Goal: Information Seeking & Learning: Learn about a topic

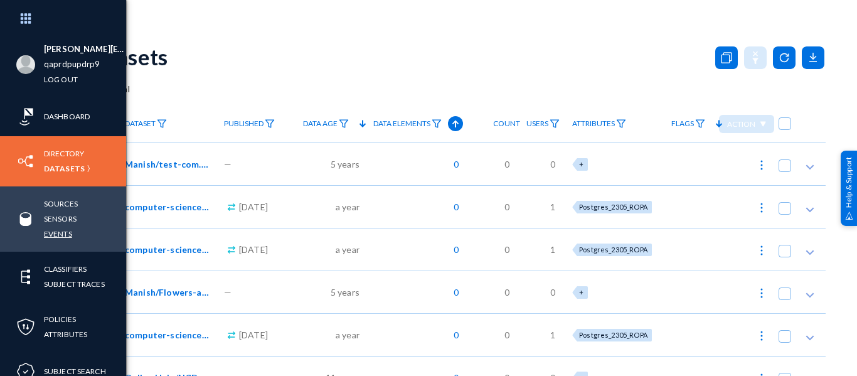
click at [64, 232] on link "Events" at bounding box center [58, 233] width 28 height 14
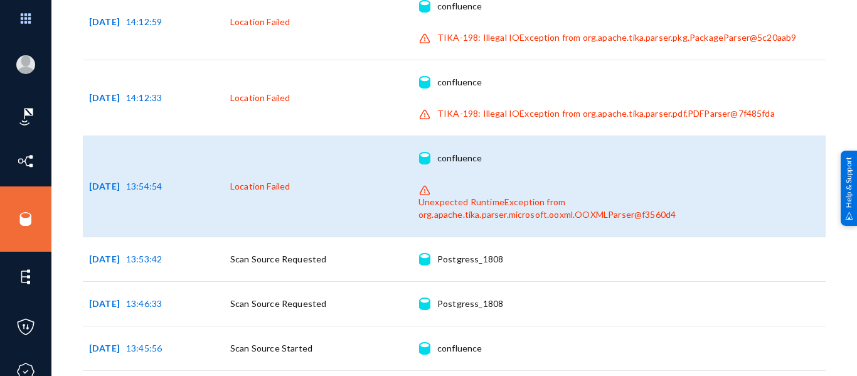
scroll to position [373, 0]
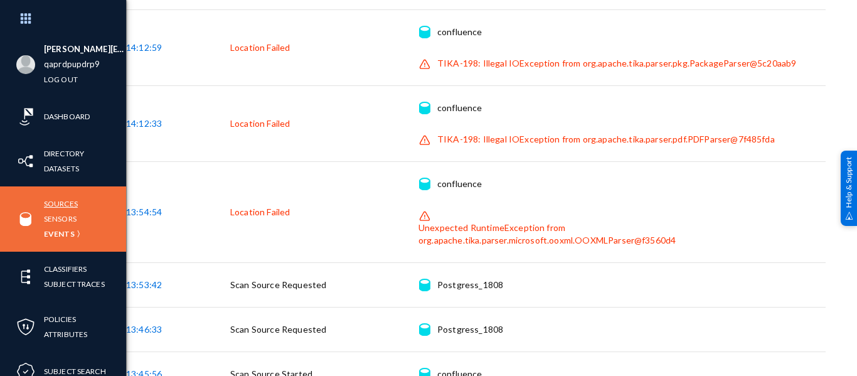
click at [55, 206] on link "Sources" at bounding box center [61, 203] width 34 height 14
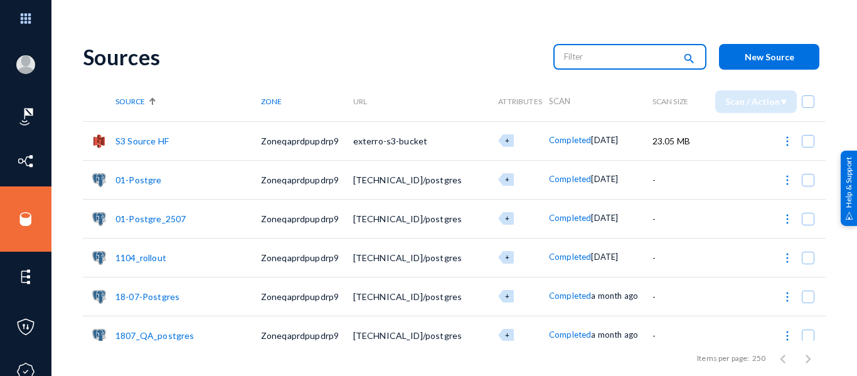
click at [610, 65] on input "text" at bounding box center [619, 56] width 110 height 19
type input "confluence"
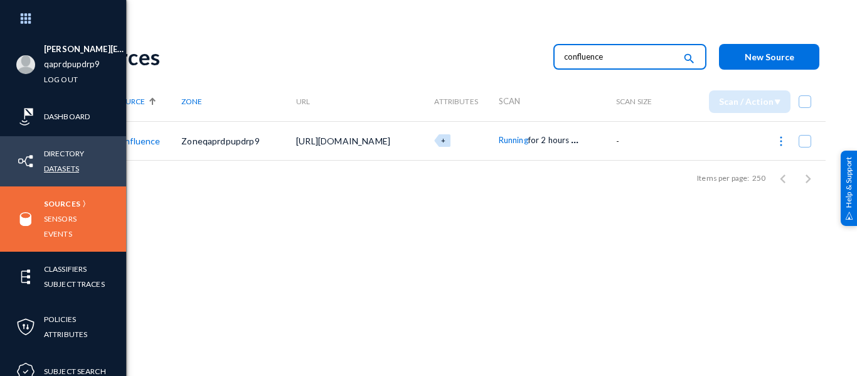
click at [70, 171] on link "Datasets" at bounding box center [61, 168] width 35 height 14
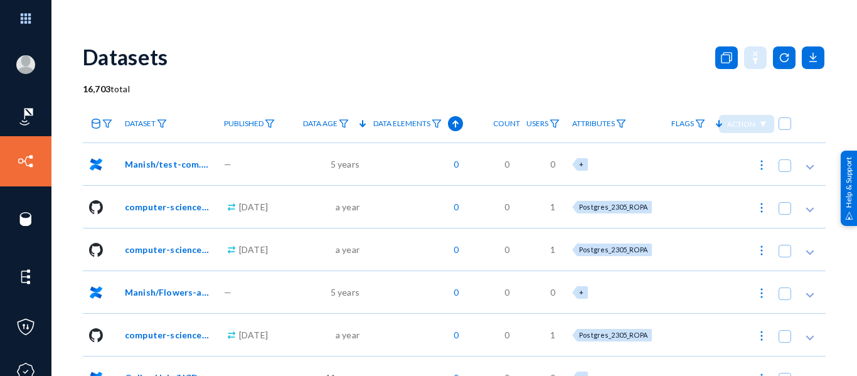
click at [112, 129] on link at bounding box center [101, 124] width 36 height 22
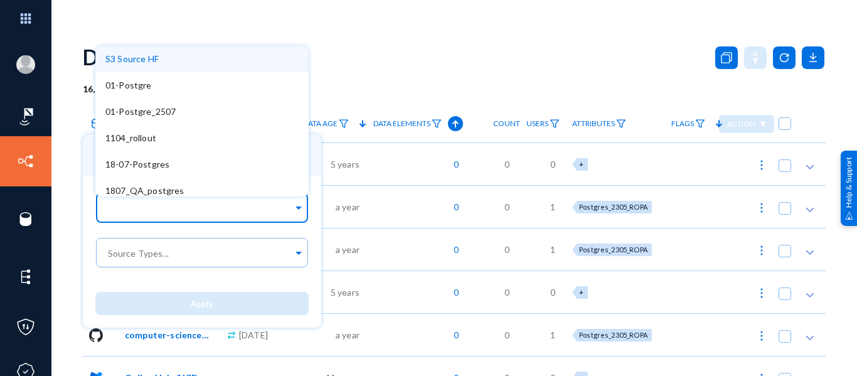
click at [161, 200] on div at bounding box center [199, 208] width 188 height 21
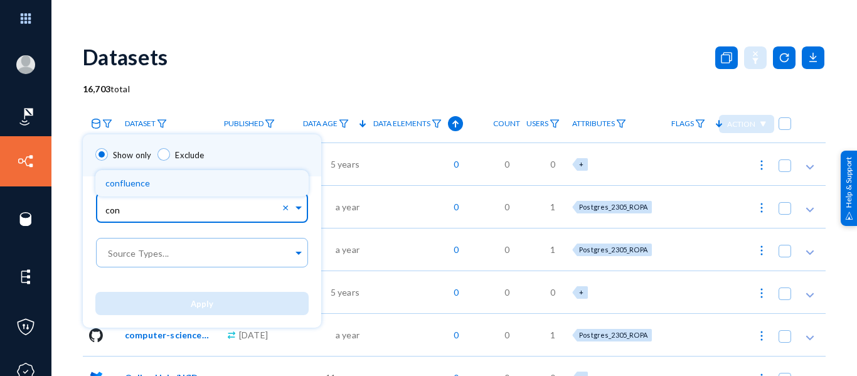
type input "conf"
click at [169, 185] on div "confluence" at bounding box center [201, 183] width 213 height 26
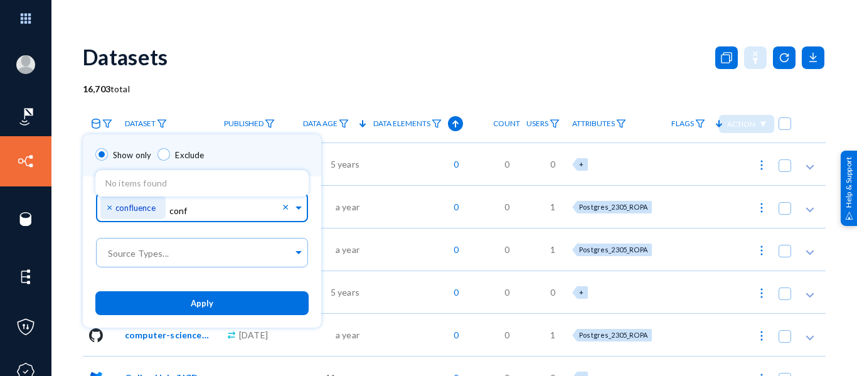
click at [196, 309] on button "Apply" at bounding box center [201, 302] width 213 height 23
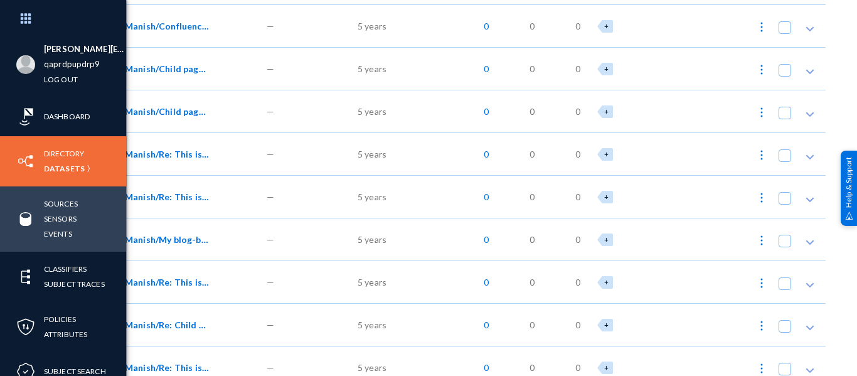
scroll to position [3692, 0]
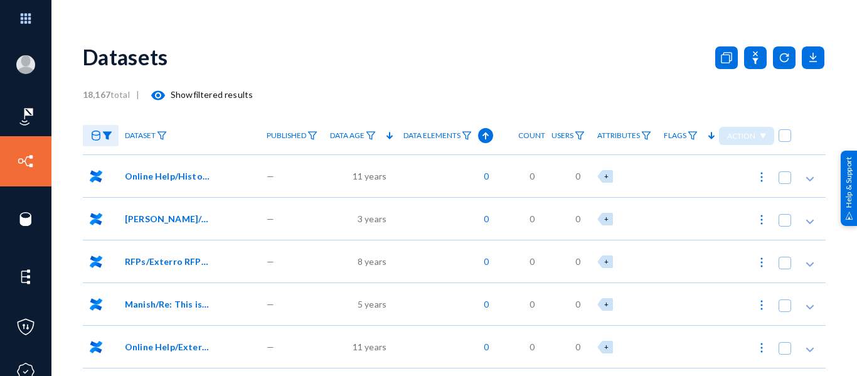
click at [60, 200] on link "Sources" at bounding box center [61, 203] width 34 height 14
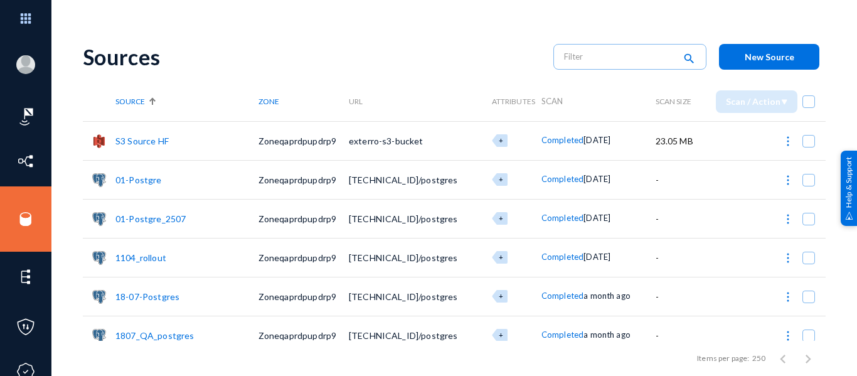
click at [270, 51] on div "Sources" at bounding box center [312, 57] width 458 height 26
click at [609, 59] on input "text" at bounding box center [619, 56] width 110 height 19
type input "conflue"
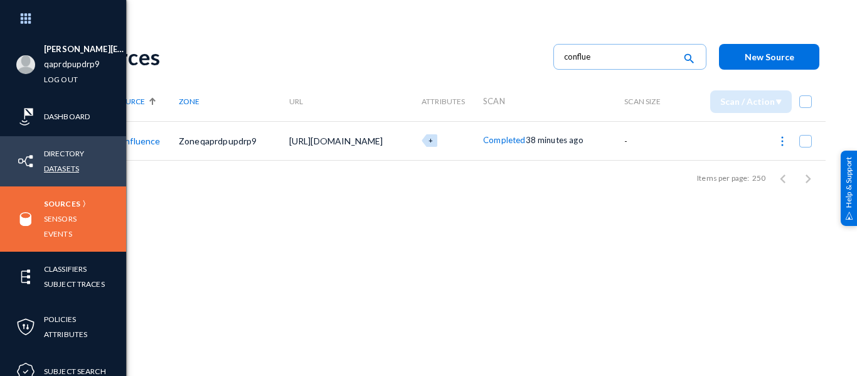
click at [62, 171] on link "Datasets" at bounding box center [61, 168] width 35 height 14
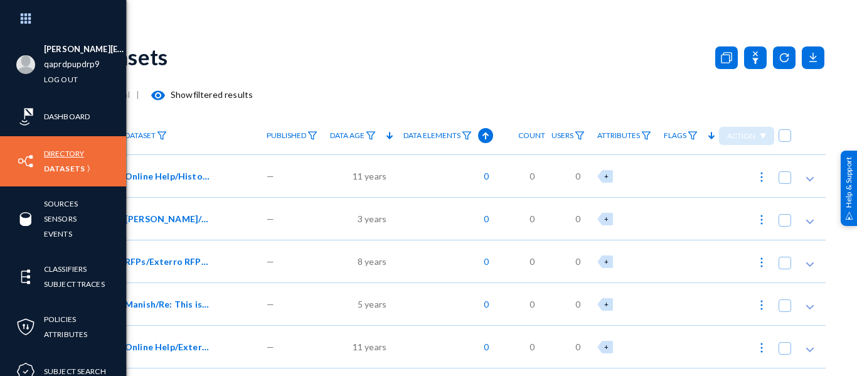
click at [66, 151] on link "Directory" at bounding box center [64, 153] width 40 height 14
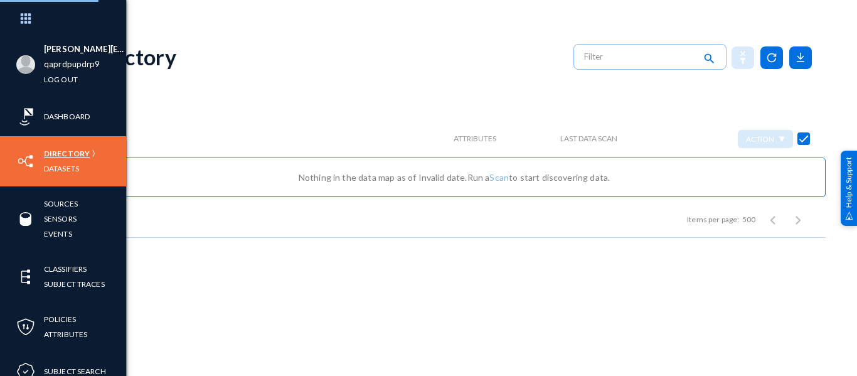
checkbox input "false"
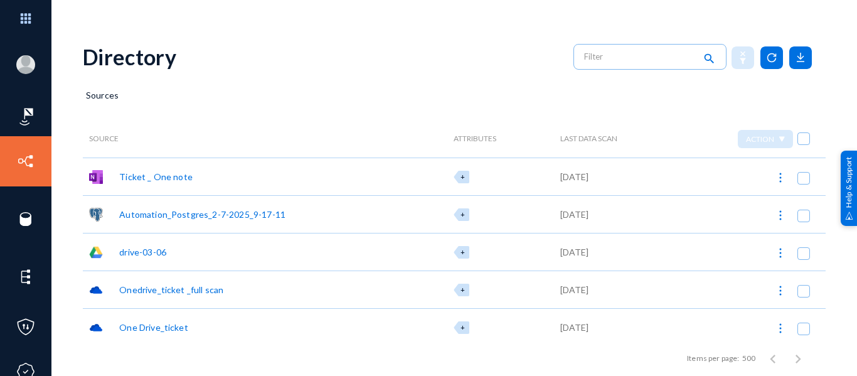
click at [829, 289] on div "[PERSON_NAME][EMAIL_ADDRESS][PERSON_NAME][DOMAIN_NAME] qaprdpupdrp9 Log out Das…" at bounding box center [428, 188] width 857 height 376
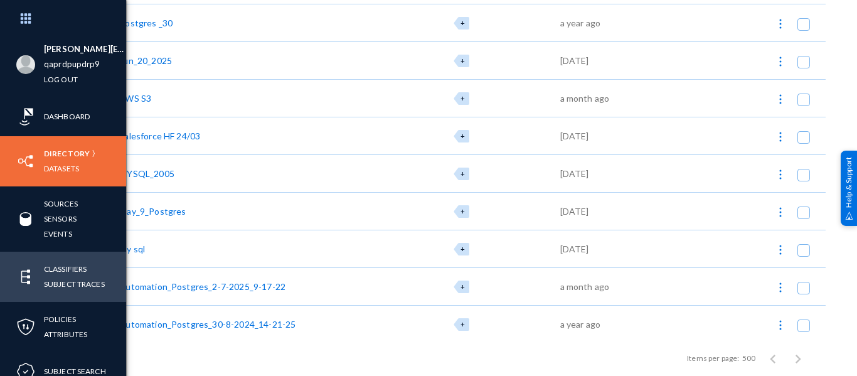
scroll to position [606, 0]
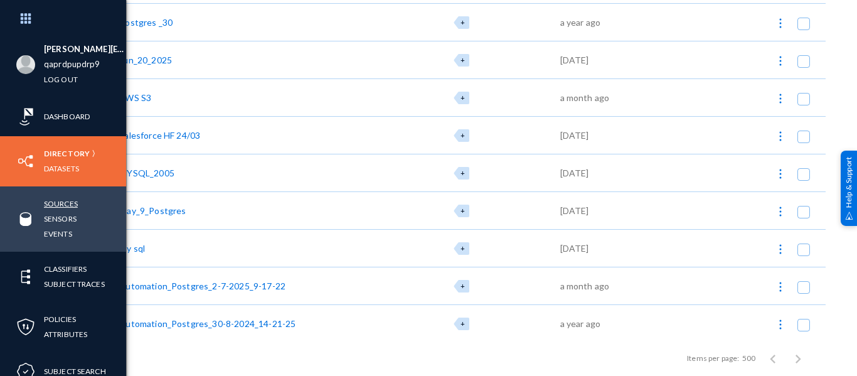
click at [63, 208] on link "Sources" at bounding box center [61, 203] width 34 height 14
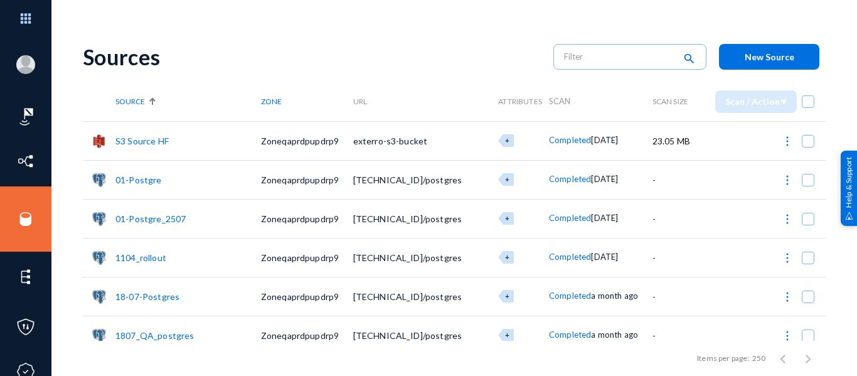
click at [805, 104] on span at bounding box center [808, 101] width 13 height 13
click at [807, 107] on input "checkbox" at bounding box center [807, 107] width 1 height 1
checkbox input "true"
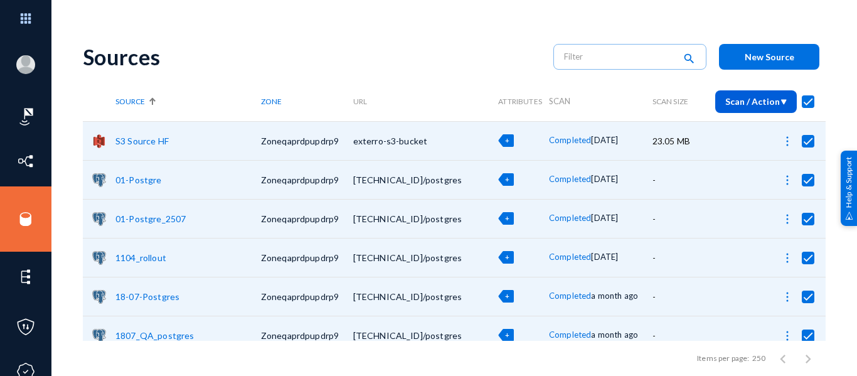
checkbox input "true"
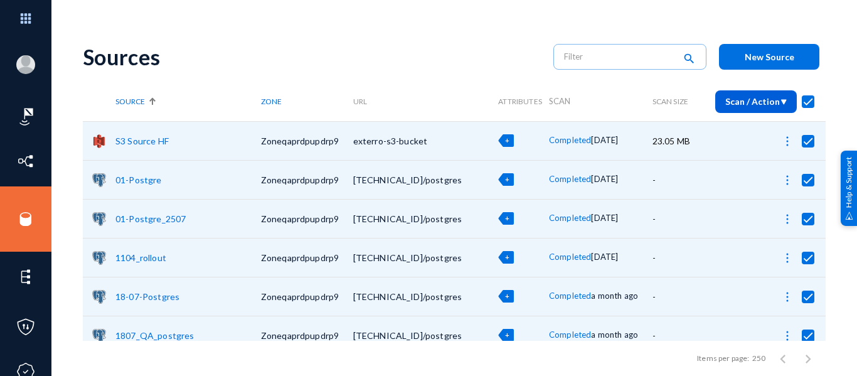
checkbox input "true"
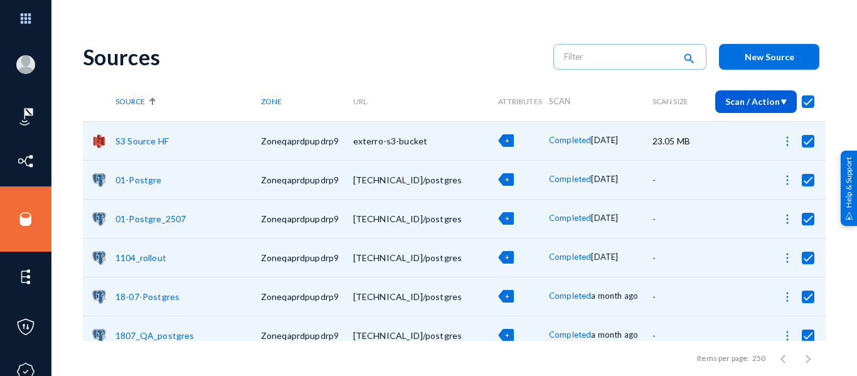
checkbox input "true"
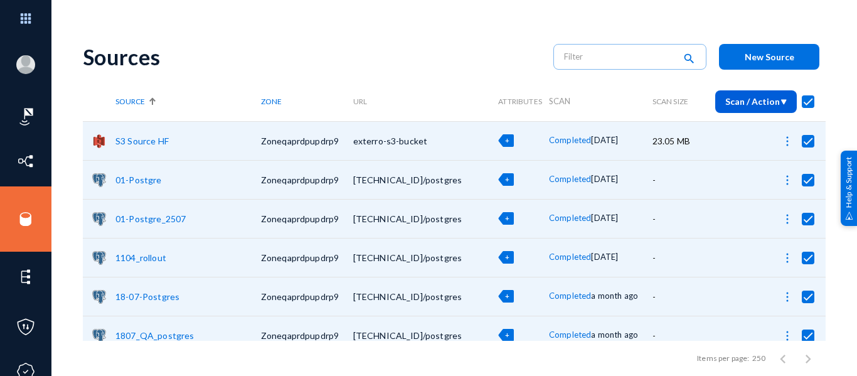
checkbox input "true"
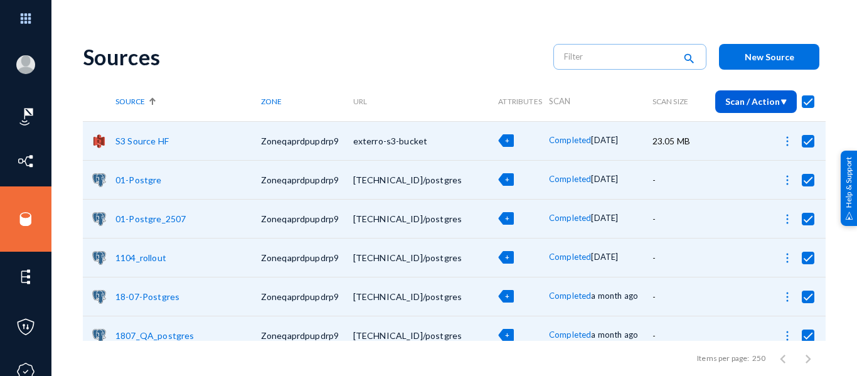
checkbox input "true"
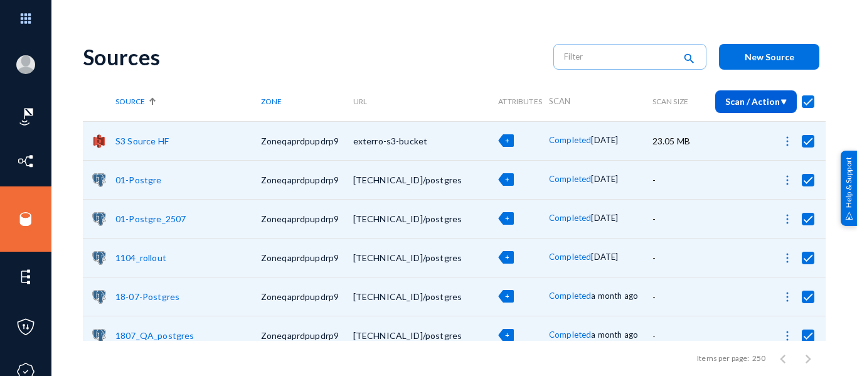
checkbox input "true"
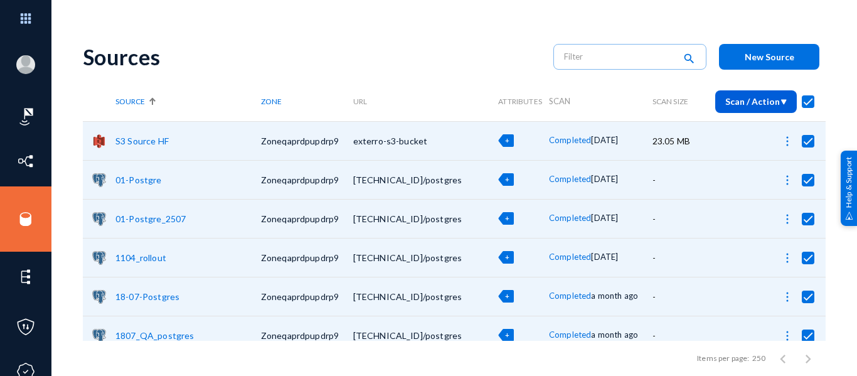
checkbox input "true"
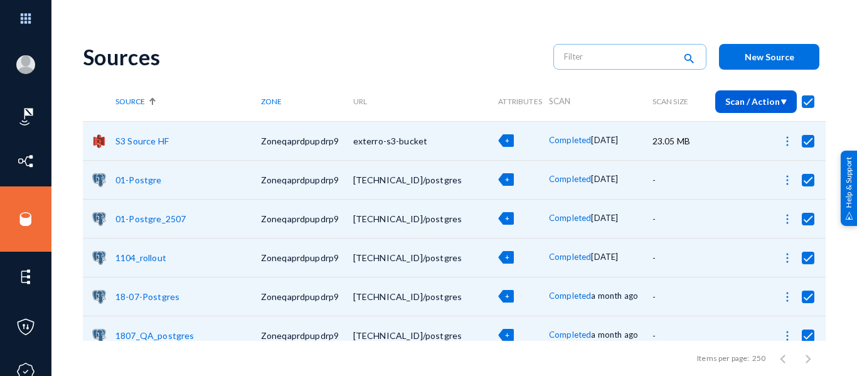
checkbox input "true"
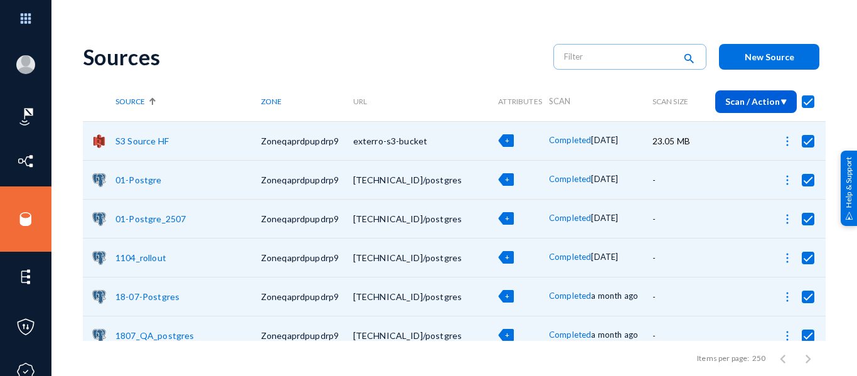
checkbox input "true"
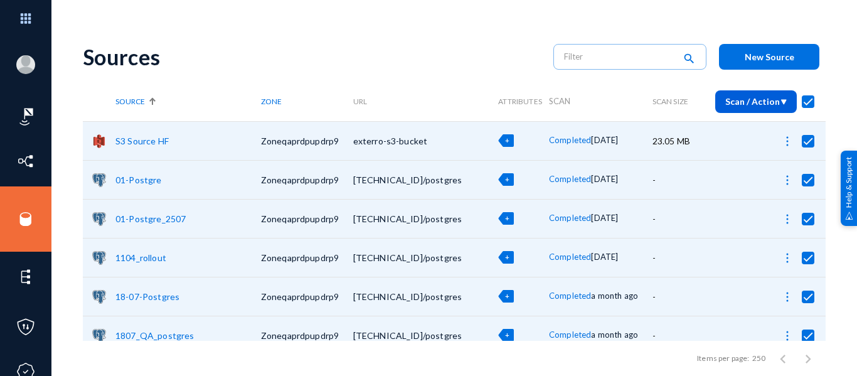
checkbox input "true"
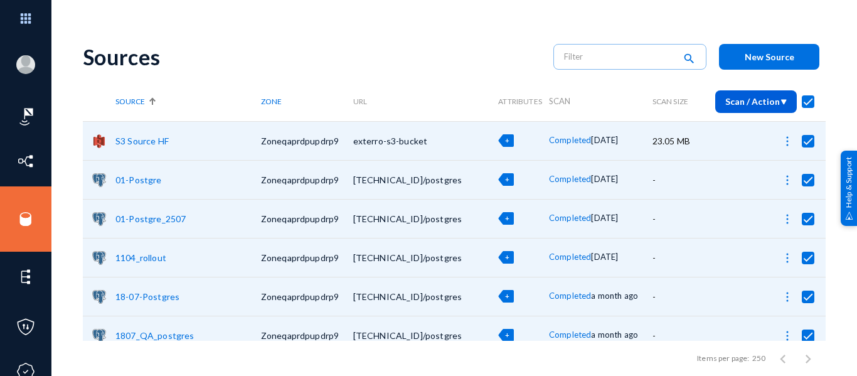
checkbox input "true"
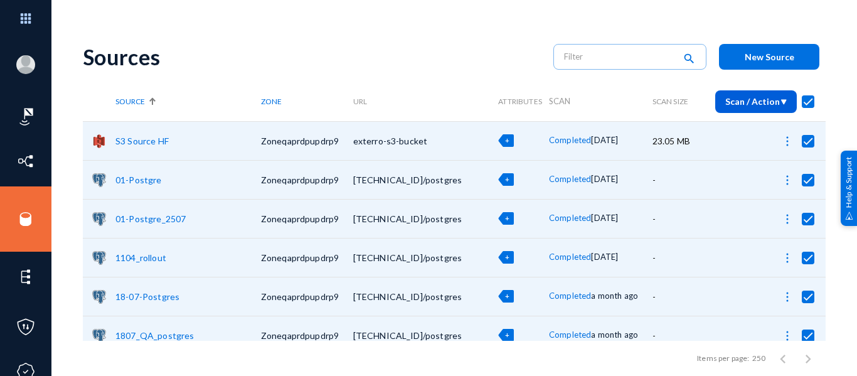
checkbox input "true"
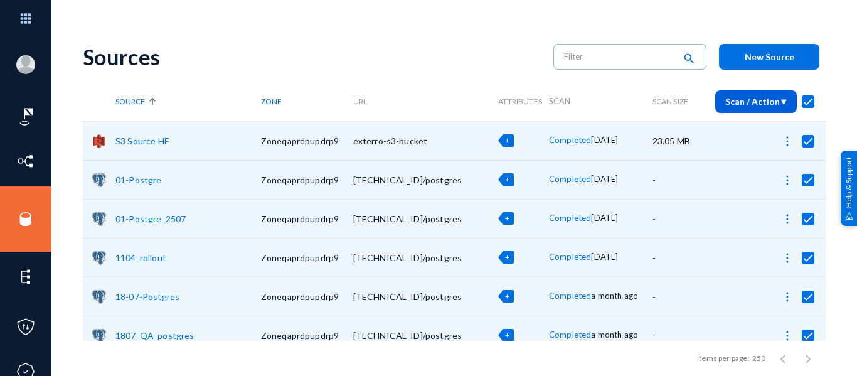
checkbox input "true"
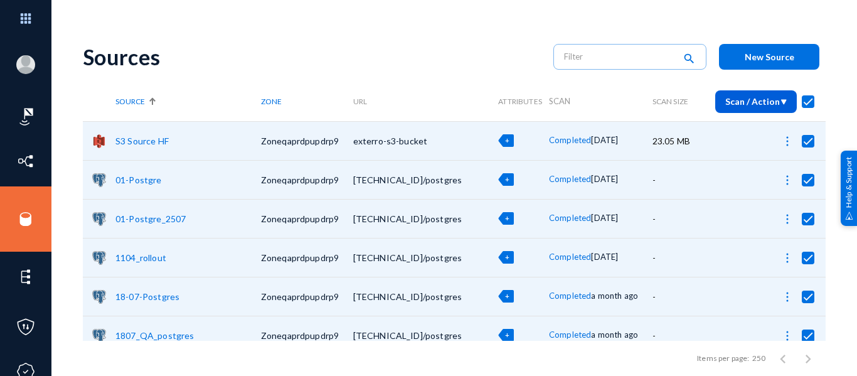
checkbox input "true"
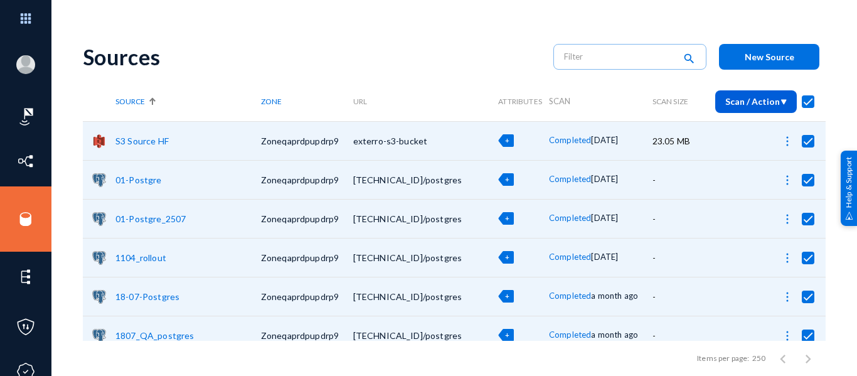
checkbox input "true"
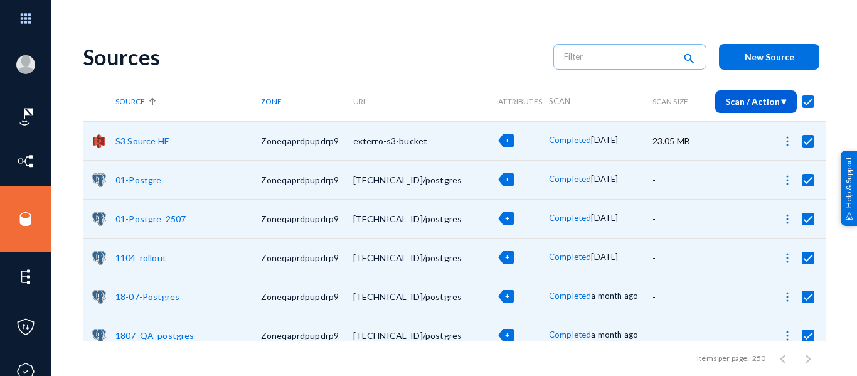
checkbox input "true"
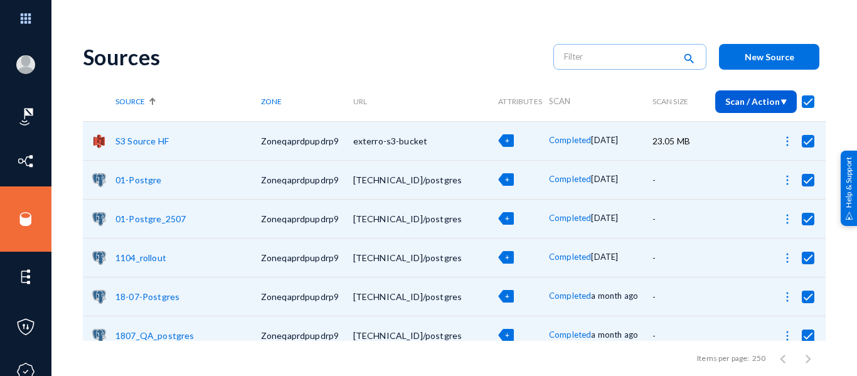
checkbox input "true"
click at [770, 107] on button "Scan / Action" at bounding box center [756, 101] width 82 height 23
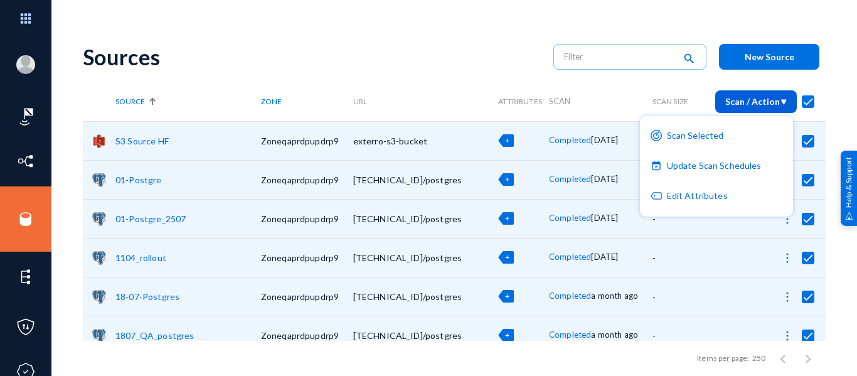
click at [827, 89] on div at bounding box center [428, 188] width 857 height 376
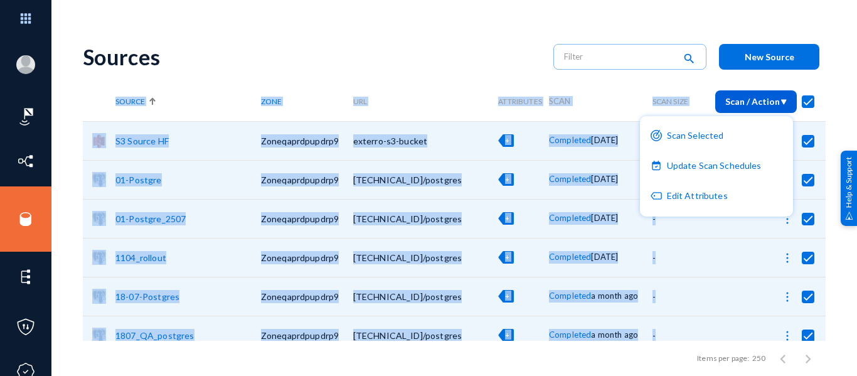
click at [827, 89] on div "[PERSON_NAME][EMAIL_ADDRESS][PERSON_NAME][DOMAIN_NAME] qaprdpupdrp9 Log out Das…" at bounding box center [428, 188] width 857 height 376
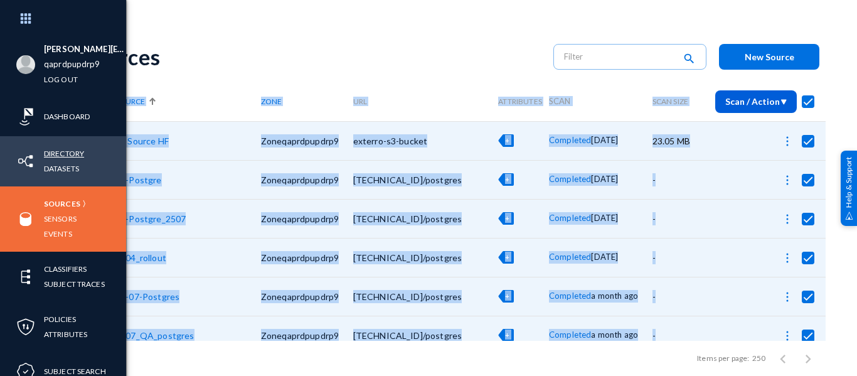
click at [60, 154] on link "Directory" at bounding box center [64, 153] width 40 height 14
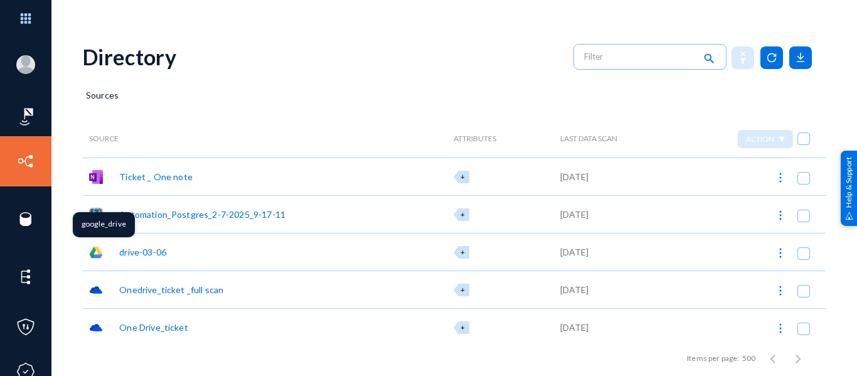
click at [97, 251] on img at bounding box center [96, 252] width 14 height 14
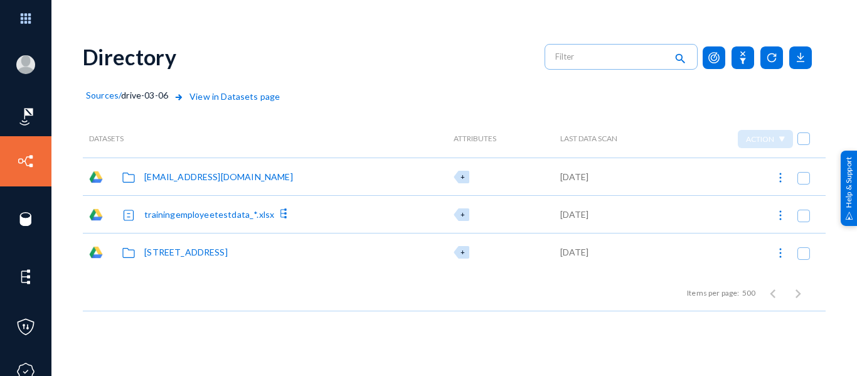
scroll to position [32, 0]
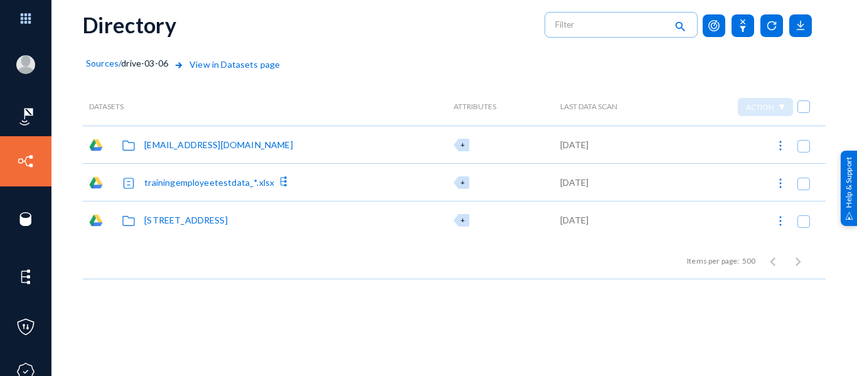
click at [110, 67] on span "Sources" at bounding box center [102, 63] width 33 height 11
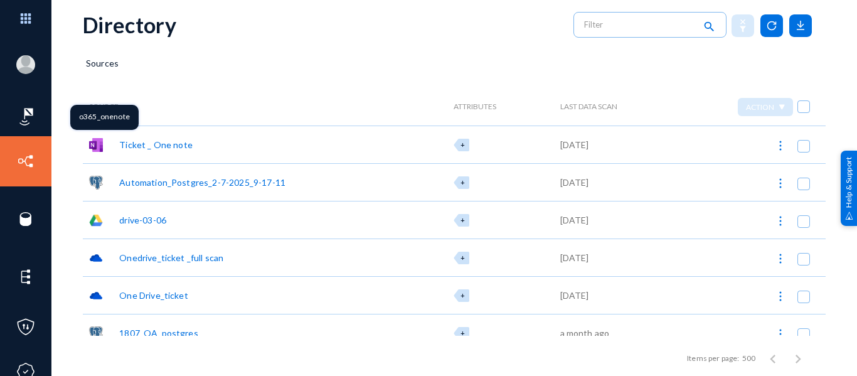
click at [97, 146] on img at bounding box center [96, 145] width 14 height 14
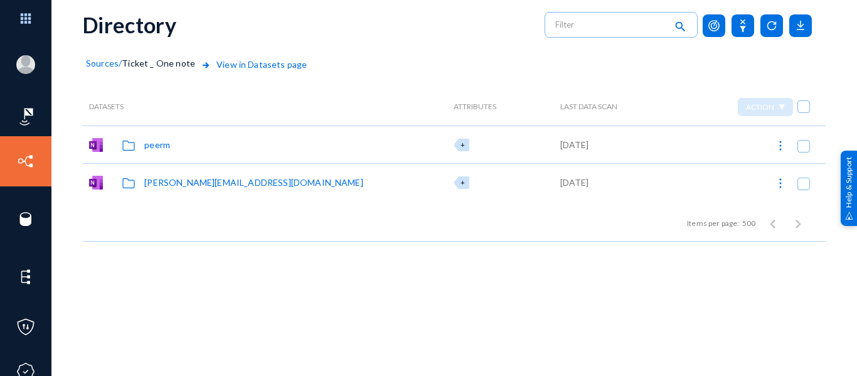
click at [112, 63] on span "Sources" at bounding box center [102, 63] width 33 height 11
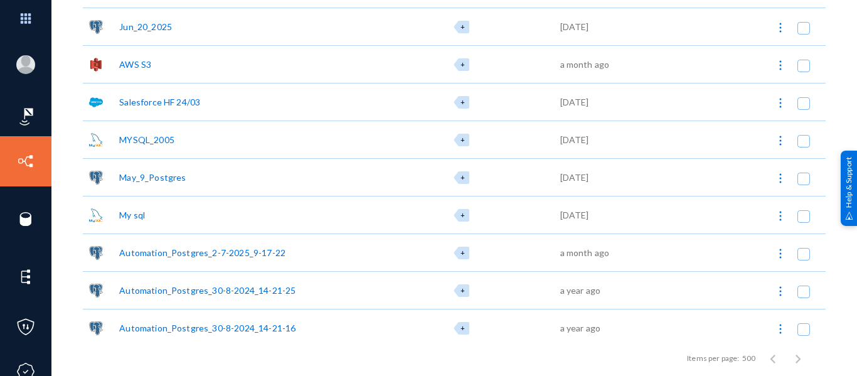
scroll to position [652, 0]
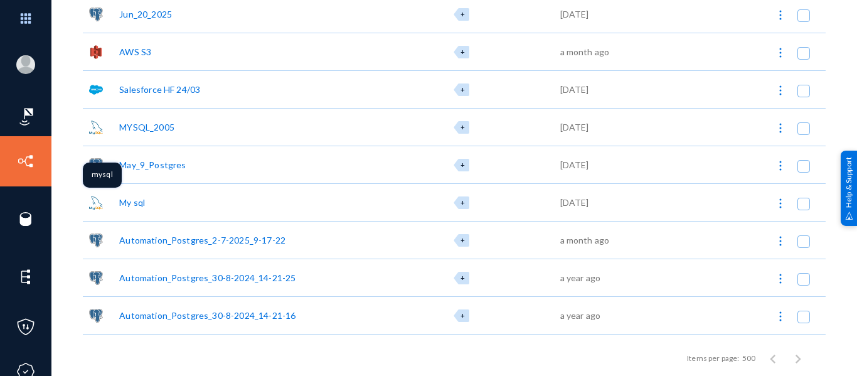
click at [102, 203] on img at bounding box center [96, 203] width 14 height 14
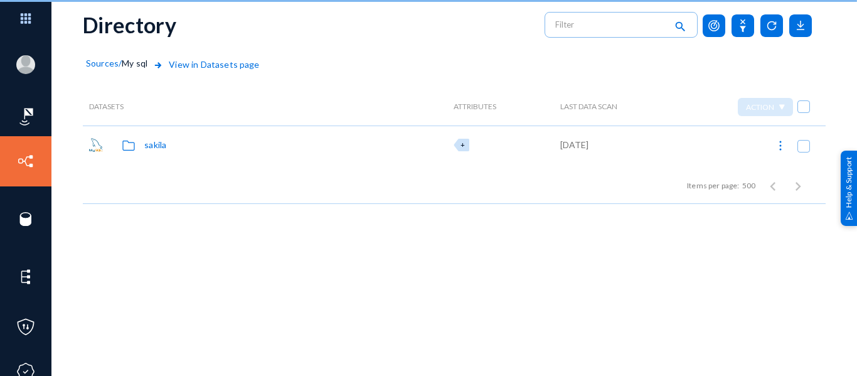
scroll to position [32, 0]
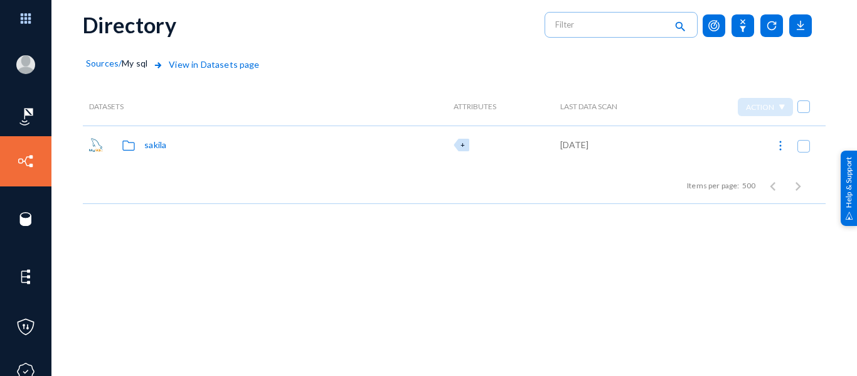
drag, startPoint x: 110, startPoint y: 72, endPoint x: 100, endPoint y: 61, distance: 14.2
click at [100, 61] on div "Sources" at bounding box center [102, 72] width 33 height 31
click at [100, 61] on span "Sources" at bounding box center [102, 63] width 33 height 11
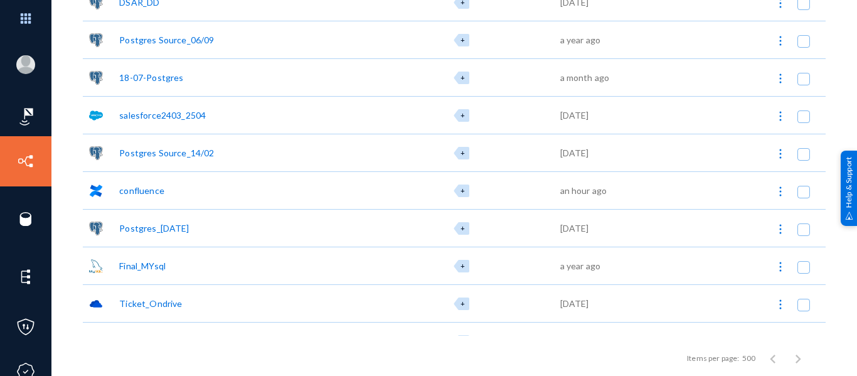
scroll to position [1982, 0]
click at [100, 195] on img at bounding box center [96, 190] width 14 height 14
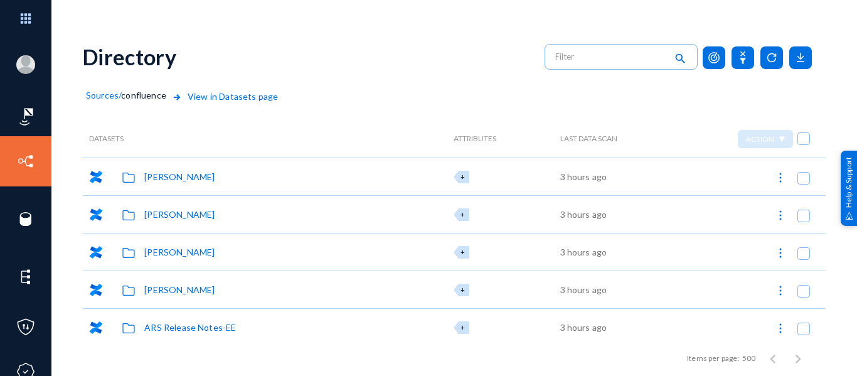
click at [93, 94] on span "Sources" at bounding box center [102, 95] width 33 height 11
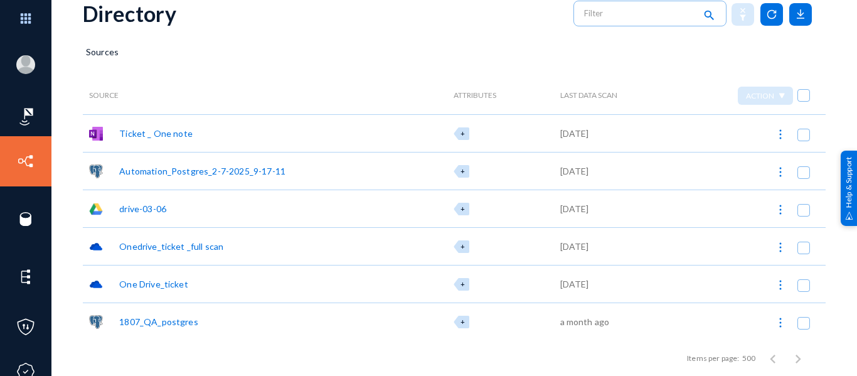
scroll to position [90, 0]
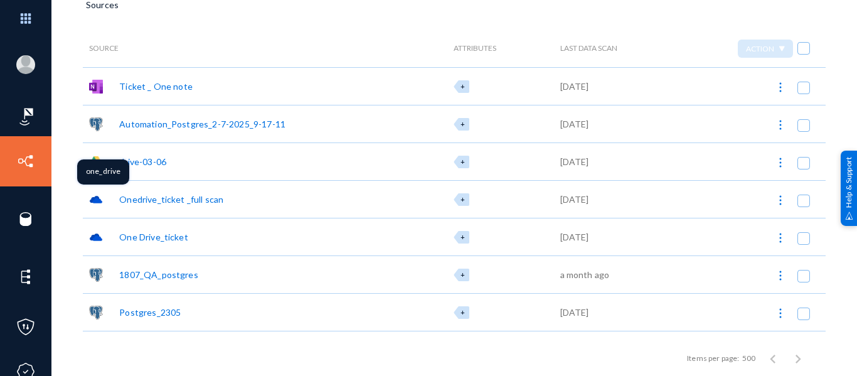
click at [94, 196] on img at bounding box center [96, 200] width 14 height 14
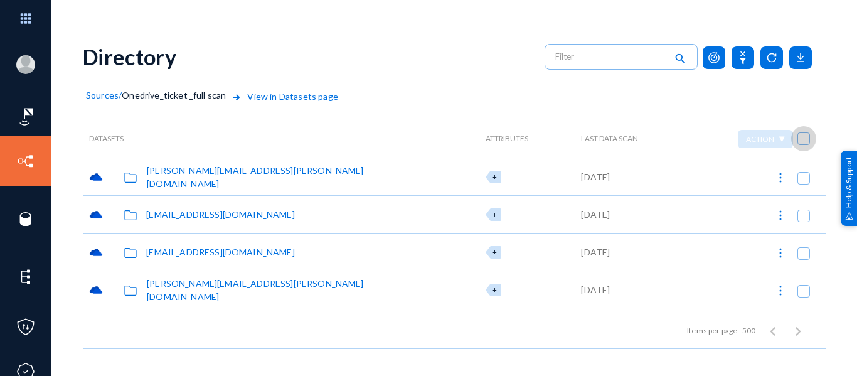
click at [803, 142] on span at bounding box center [803, 138] width 13 height 13
click at [803, 144] on input "checkbox" at bounding box center [803, 144] width 1 height 1
checkbox input "true"
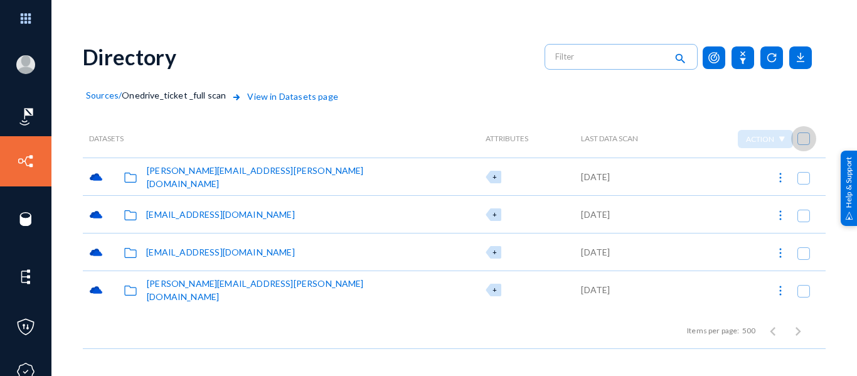
checkbox input "true"
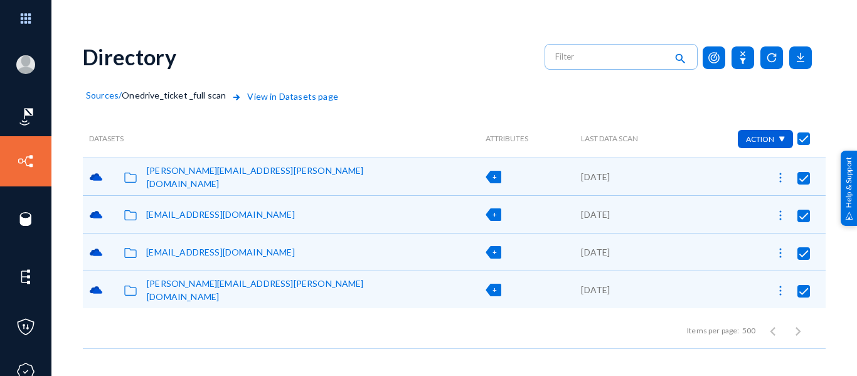
click at [778, 139] on img at bounding box center [781, 139] width 7 height 6
click at [652, 112] on div at bounding box center [428, 188] width 857 height 376
click at [101, 89] on div "Sources" at bounding box center [102, 104] width 33 height 31
click at [102, 97] on span "Sources" at bounding box center [102, 95] width 33 height 11
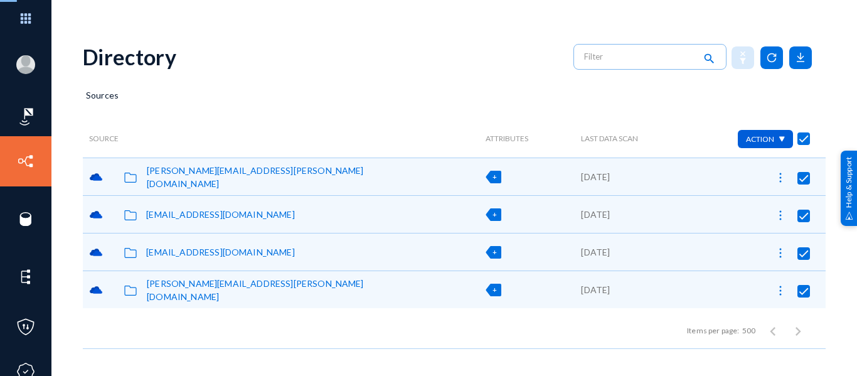
checkbox input "false"
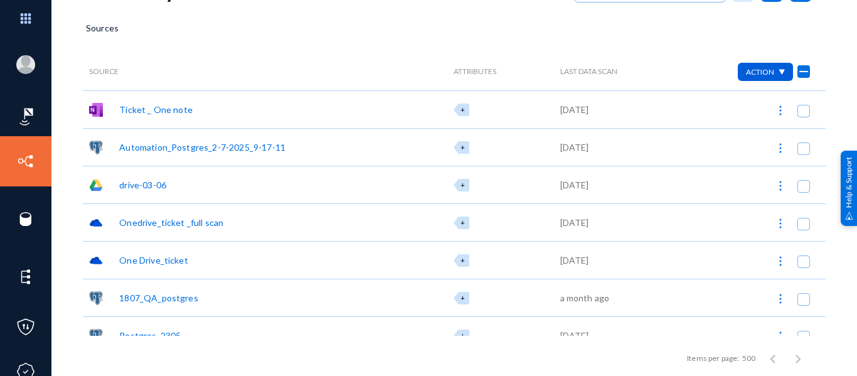
scroll to position [99, 0]
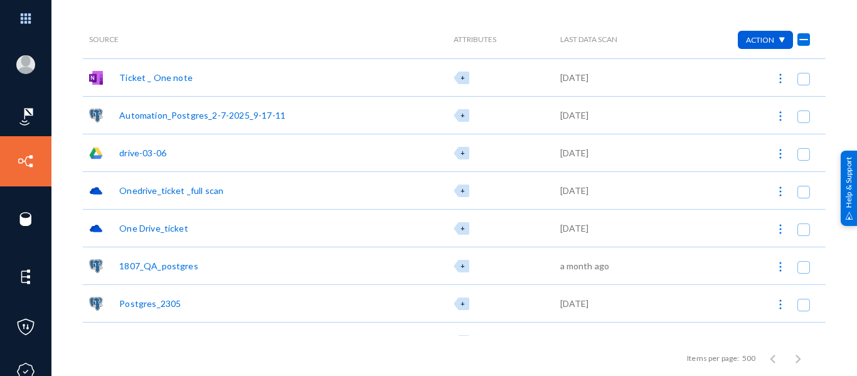
click at [83, 235] on div "One Drive_ticket" at bounding box center [265, 228] width 364 height 38
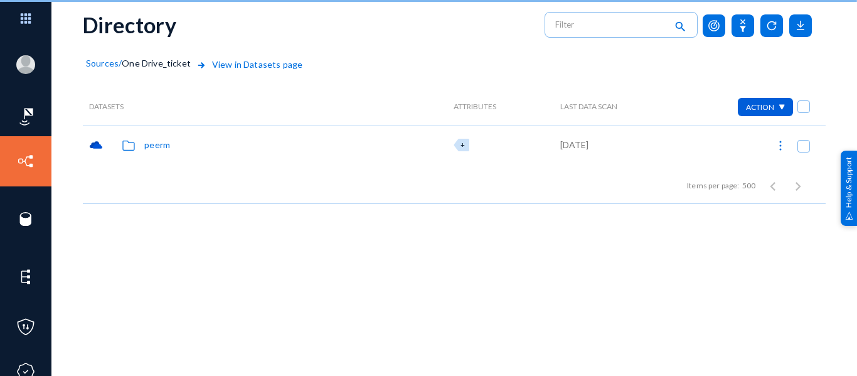
click at [95, 233] on div "Directory search Sources / One Drive_ticket View in Datasets page Datasets Attr…" at bounding box center [454, 187] width 743 height 376
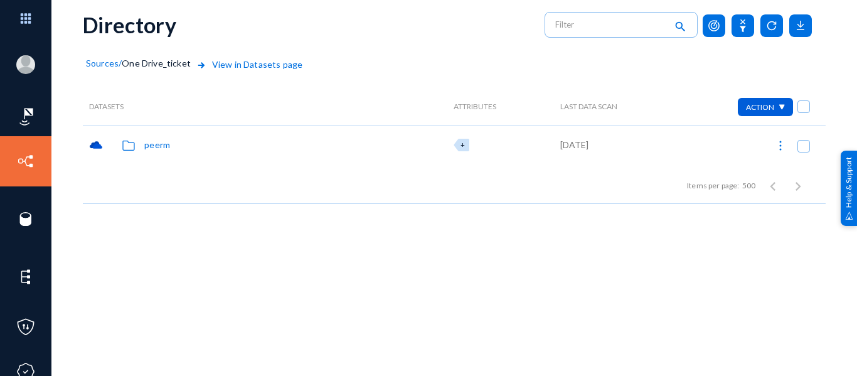
click at [97, 68] on span "Sources" at bounding box center [102, 63] width 33 height 11
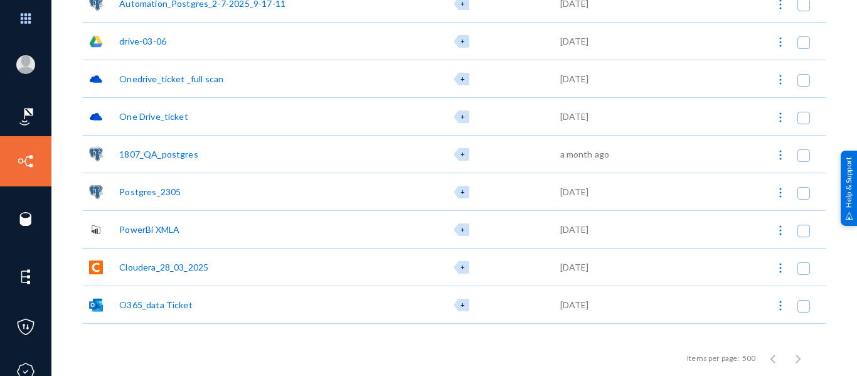
scroll to position [211, 0]
click at [97, 267] on img at bounding box center [96, 267] width 14 height 14
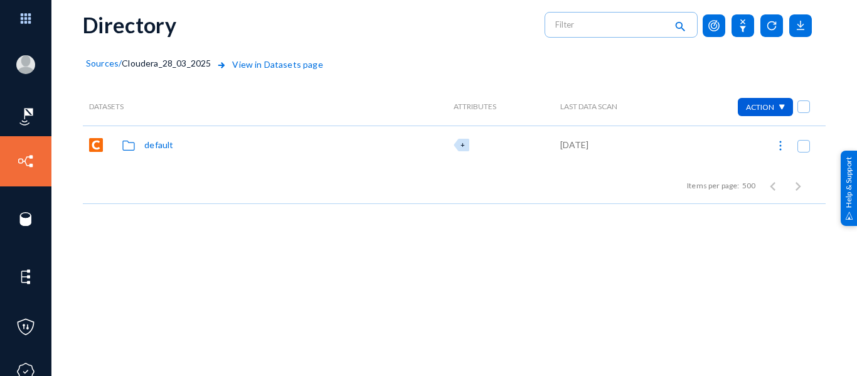
drag, startPoint x: 100, startPoint y: 70, endPoint x: 106, endPoint y: 62, distance: 9.4
click at [106, 62] on div "Sources" at bounding box center [102, 72] width 33 height 31
click at [106, 62] on span "Sources" at bounding box center [102, 63] width 33 height 11
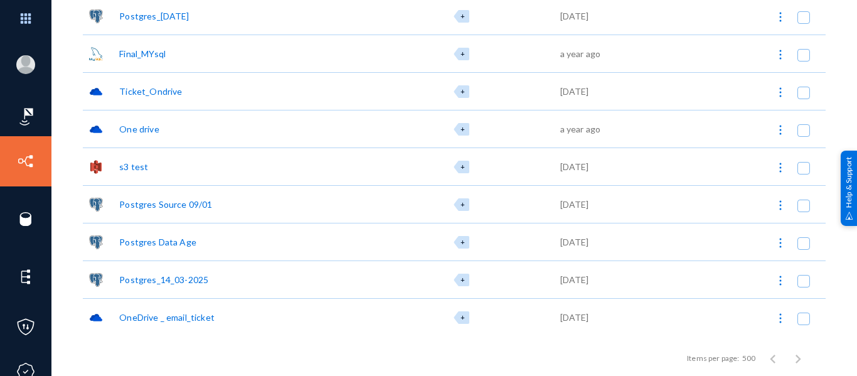
scroll to position [2344, 0]
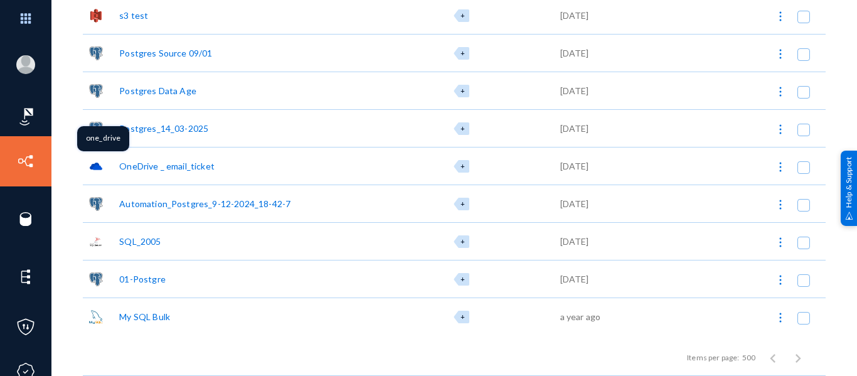
click at [91, 169] on img at bounding box center [96, 166] width 14 height 14
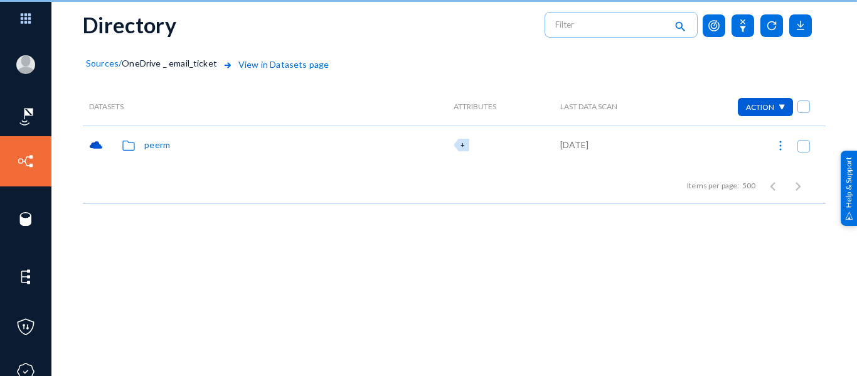
scroll to position [32, 0]
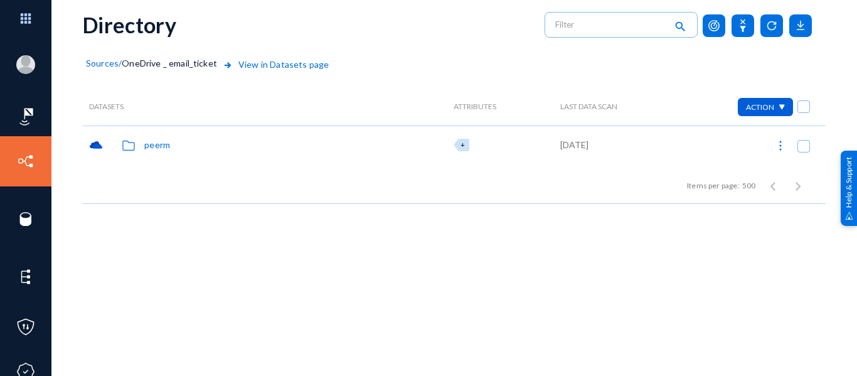
click at [100, 63] on span "Sources" at bounding box center [102, 63] width 33 height 11
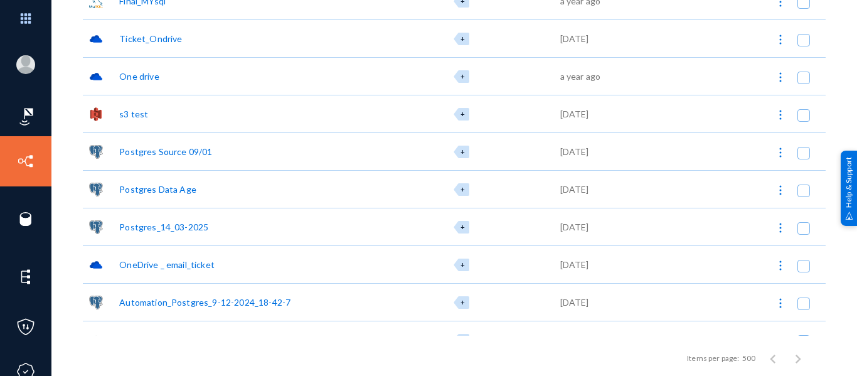
scroll to position [2245, 0]
click at [92, 79] on mat-tooltip-component "one_drive" at bounding box center [103, 65] width 70 height 43
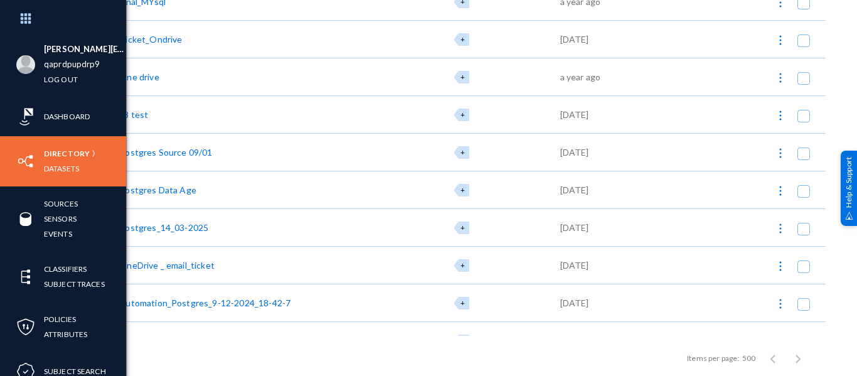
click at [40, 85] on div "[PERSON_NAME][EMAIL_ADDRESS][PERSON_NAME][DOMAIN_NAME] qaprdpupdrp9 Log out" at bounding box center [63, 64] width 126 height 65
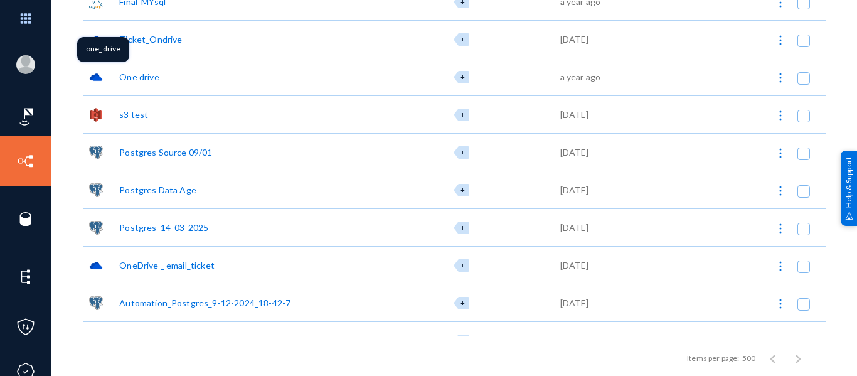
click at [99, 74] on img at bounding box center [96, 77] width 14 height 14
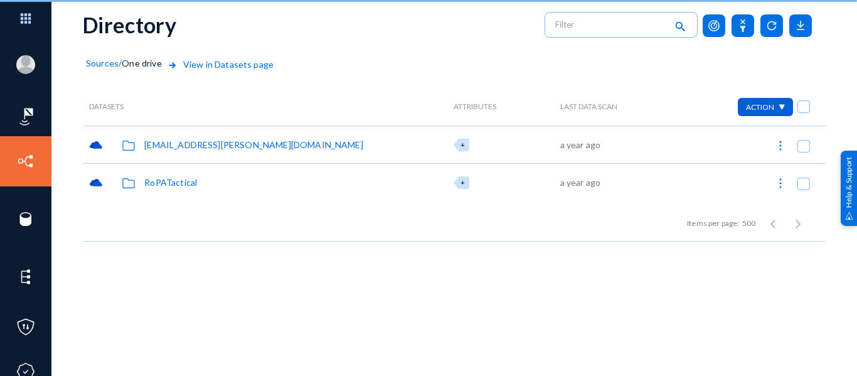
scroll to position [32, 0]
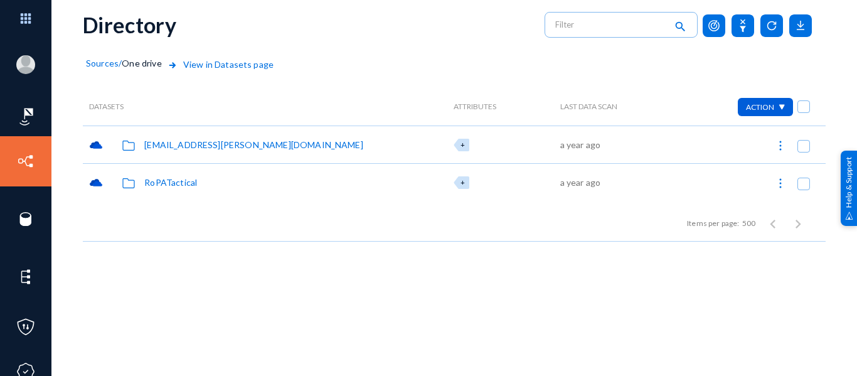
click at [105, 63] on span "Sources" at bounding box center [102, 63] width 33 height 11
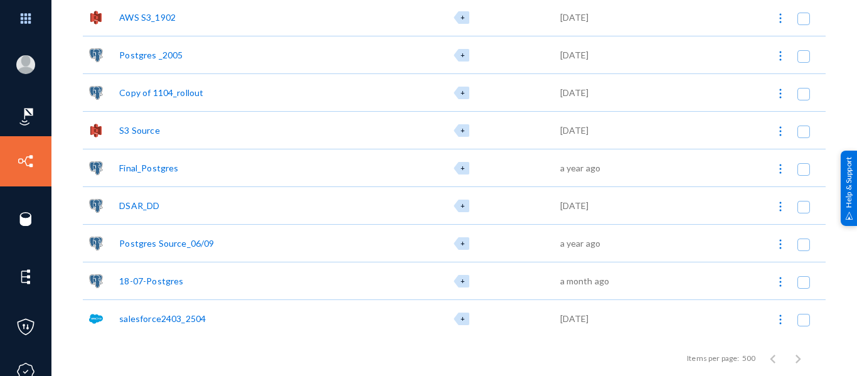
scroll to position [2344, 0]
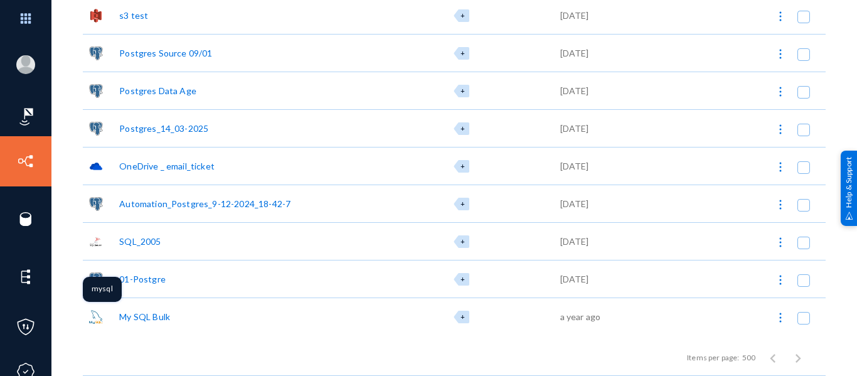
click at [97, 317] on img at bounding box center [96, 317] width 14 height 14
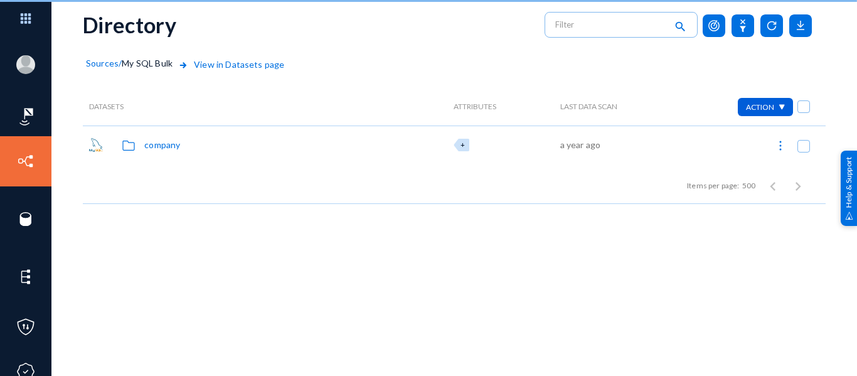
scroll to position [32, 0]
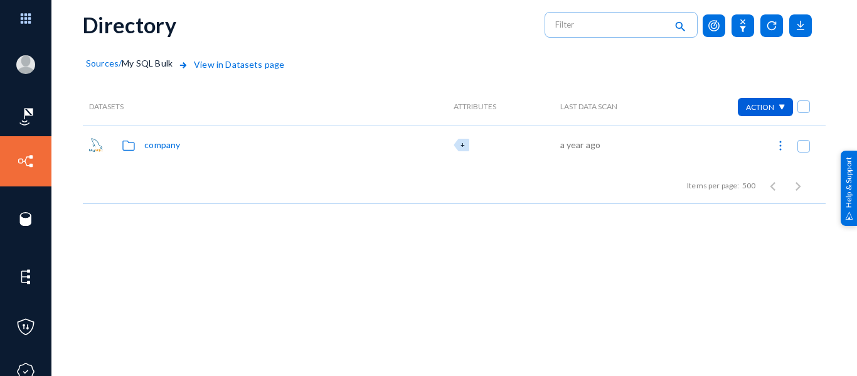
click at [93, 58] on div "Sources / My SQL Bulk View in Datasets page" at bounding box center [454, 71] width 743 height 31
click at [95, 63] on span "Sources" at bounding box center [102, 63] width 33 height 11
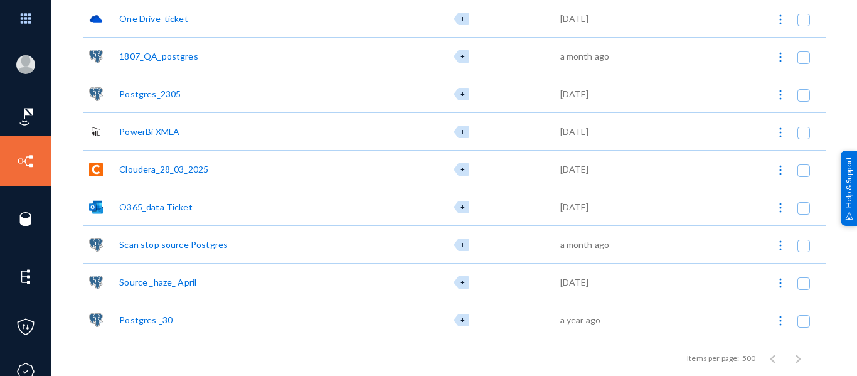
scroll to position [127, 0]
